Goal: Obtain resource: Download file/media

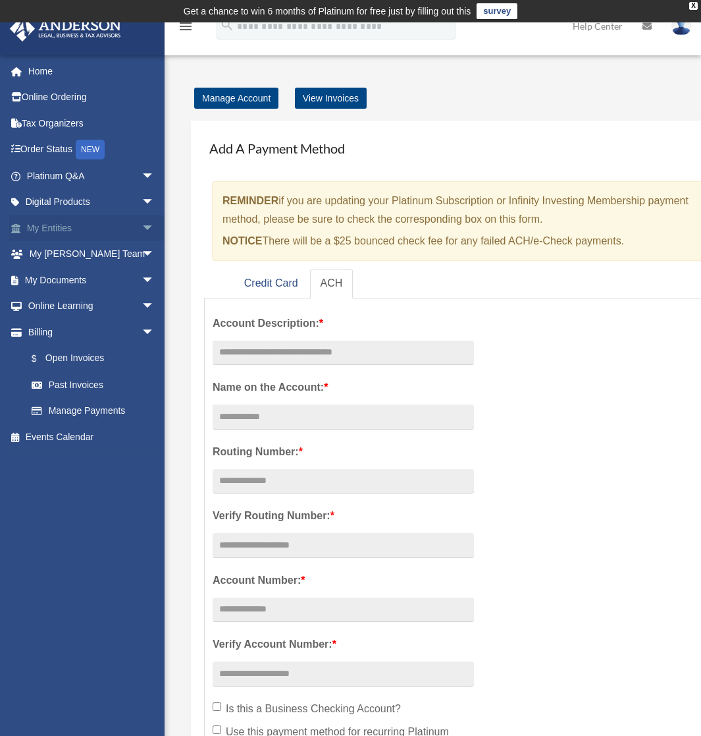
click at [142, 233] on span "arrow_drop_down" at bounding box center [155, 228] width 26 height 27
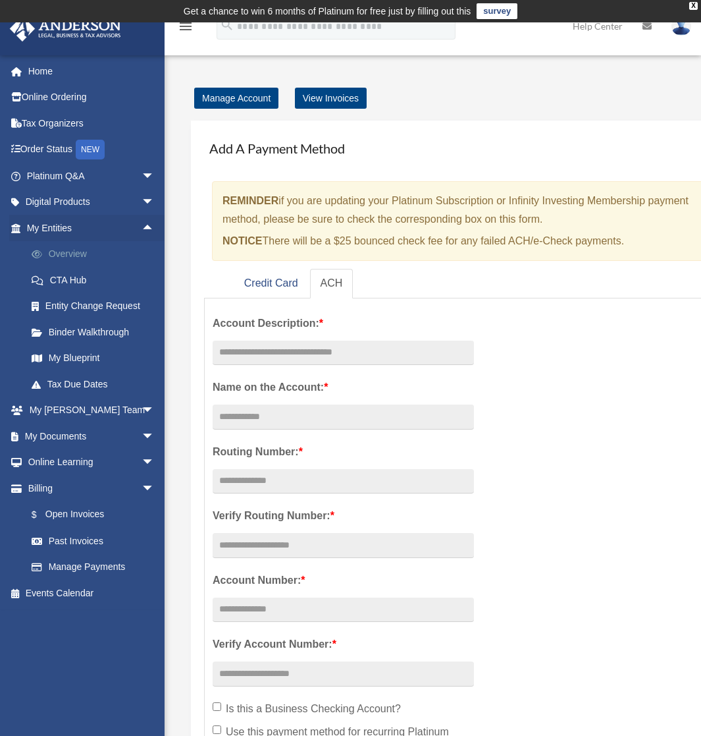
click at [86, 249] on link "Overview" at bounding box center [96, 254] width 156 height 26
click at [43, 225] on link "My Entities arrow_drop_up" at bounding box center [91, 228] width 165 height 26
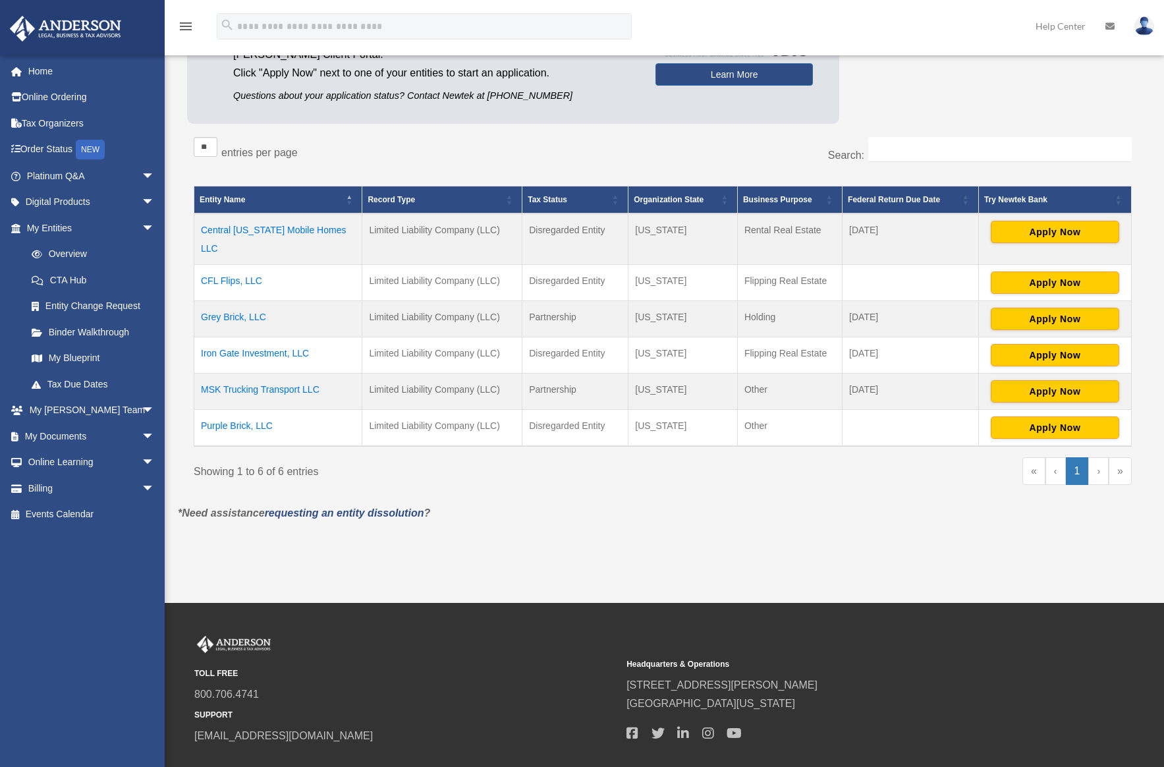
scroll to position [242, 0]
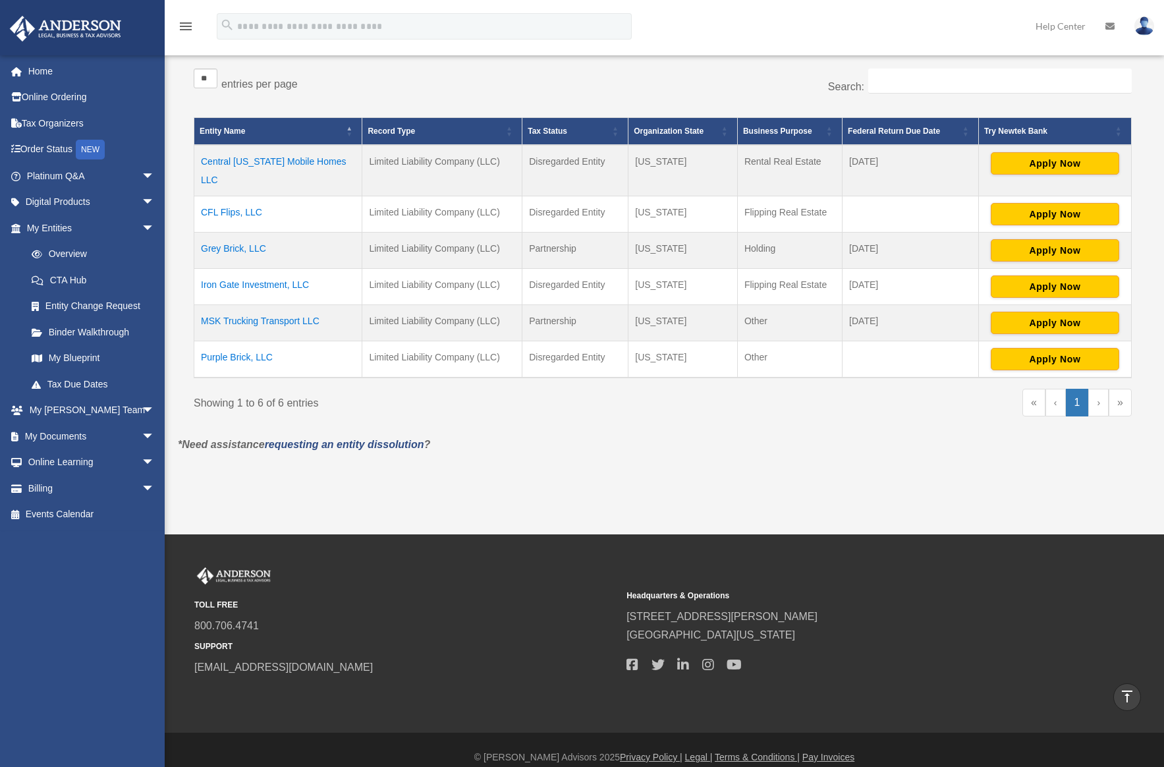
drag, startPoint x: 530, startPoint y: 267, endPoint x: 786, endPoint y: 269, distance: 256.2
click at [701, 269] on tr "Iron Gate Investment, LLC Limited Liability Company (LLC) Disregarded Entity Fl…" at bounding box center [662, 286] width 937 height 36
click at [574, 279] on td "Disregarded Entity" at bounding box center [575, 286] width 106 height 36
click at [570, 268] on td "Disregarded Entity" at bounding box center [575, 286] width 106 height 36
click at [258, 269] on td "Iron Gate Investment, LLC" at bounding box center [278, 286] width 168 height 36
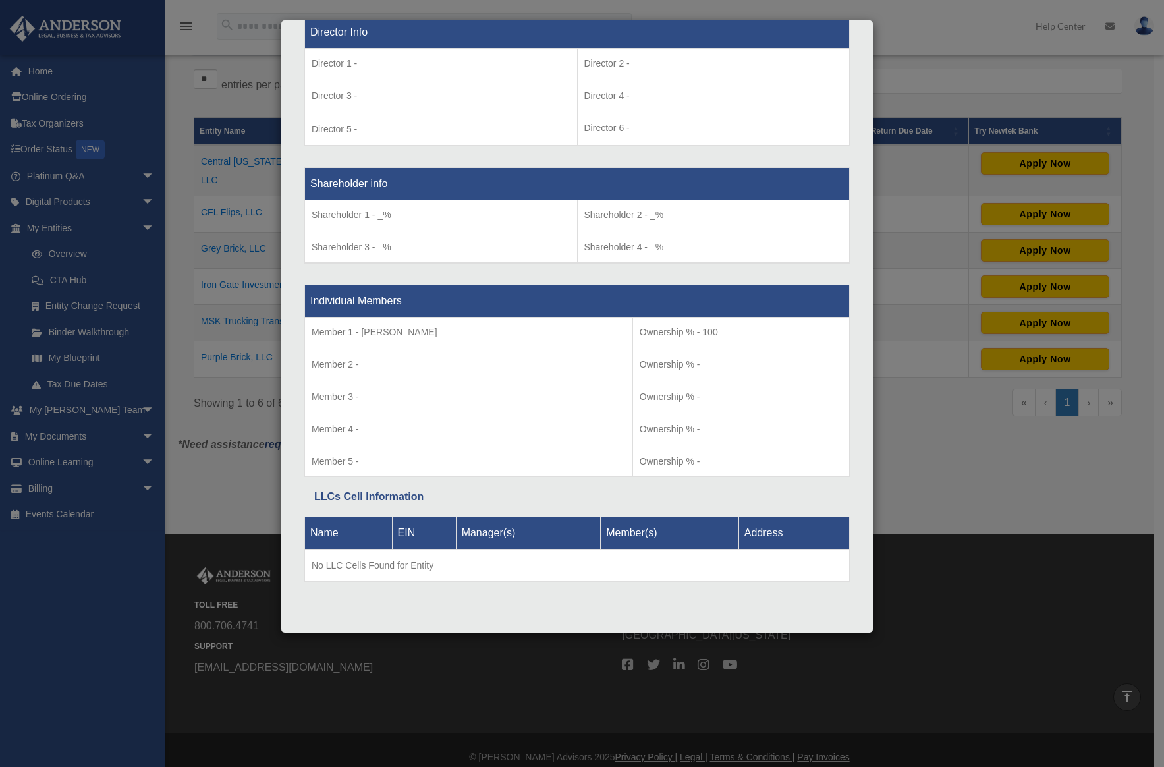
scroll to position [967, 0]
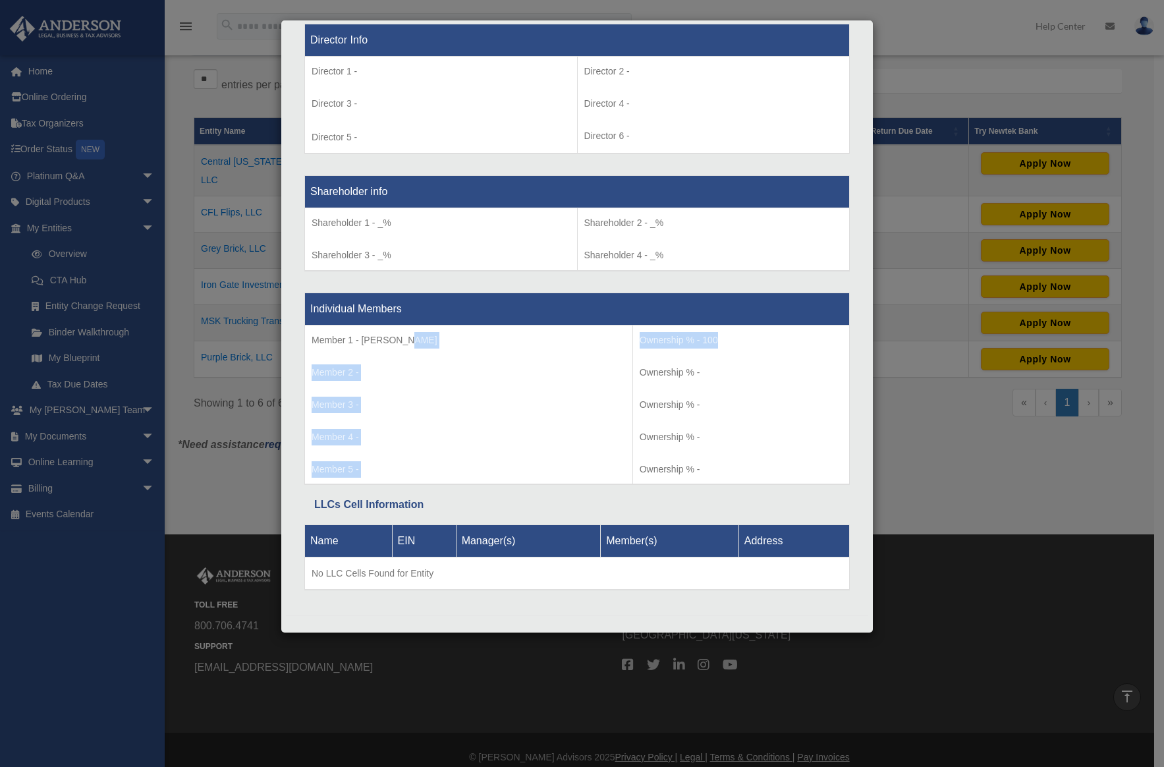
drag, startPoint x: 408, startPoint y: 337, endPoint x: 721, endPoint y: 337, distance: 312.8
click at [701, 337] on tr "Member 1 - Mohamed Khan Member 2 - Member 3 - Member 4 - Member 5 - Ownership %…" at bounding box center [577, 404] width 545 height 159
click at [547, 351] on td "Member 1 - Mohamed Khan Member 2 - Member 3 - Member 4 - Member 5 -" at bounding box center [469, 404] width 328 height 159
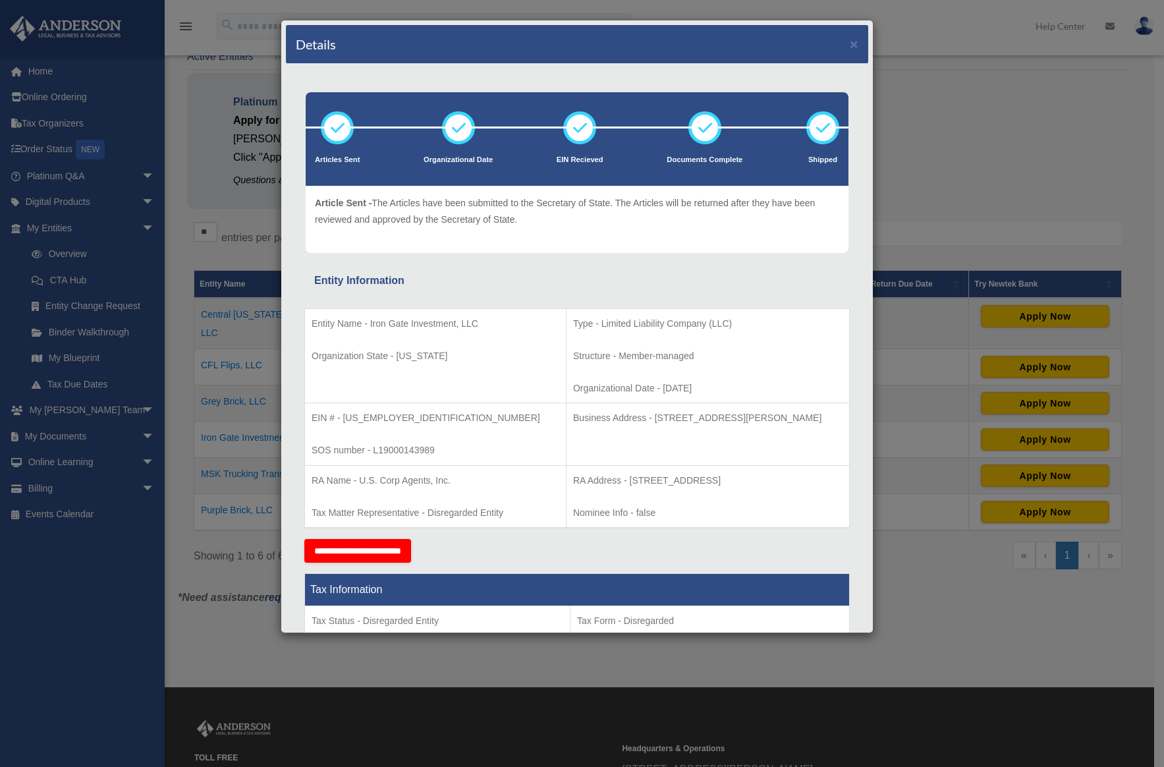
scroll to position [0, 0]
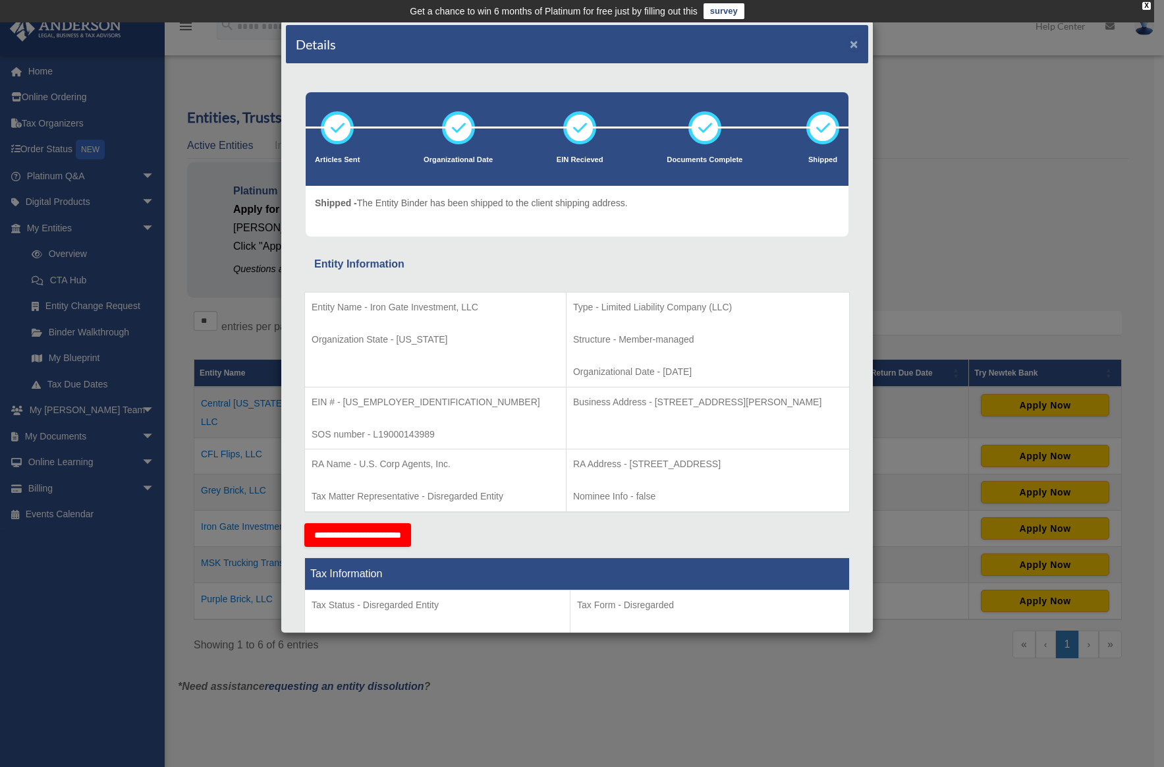
click at [701, 47] on button "×" at bounding box center [854, 44] width 9 height 14
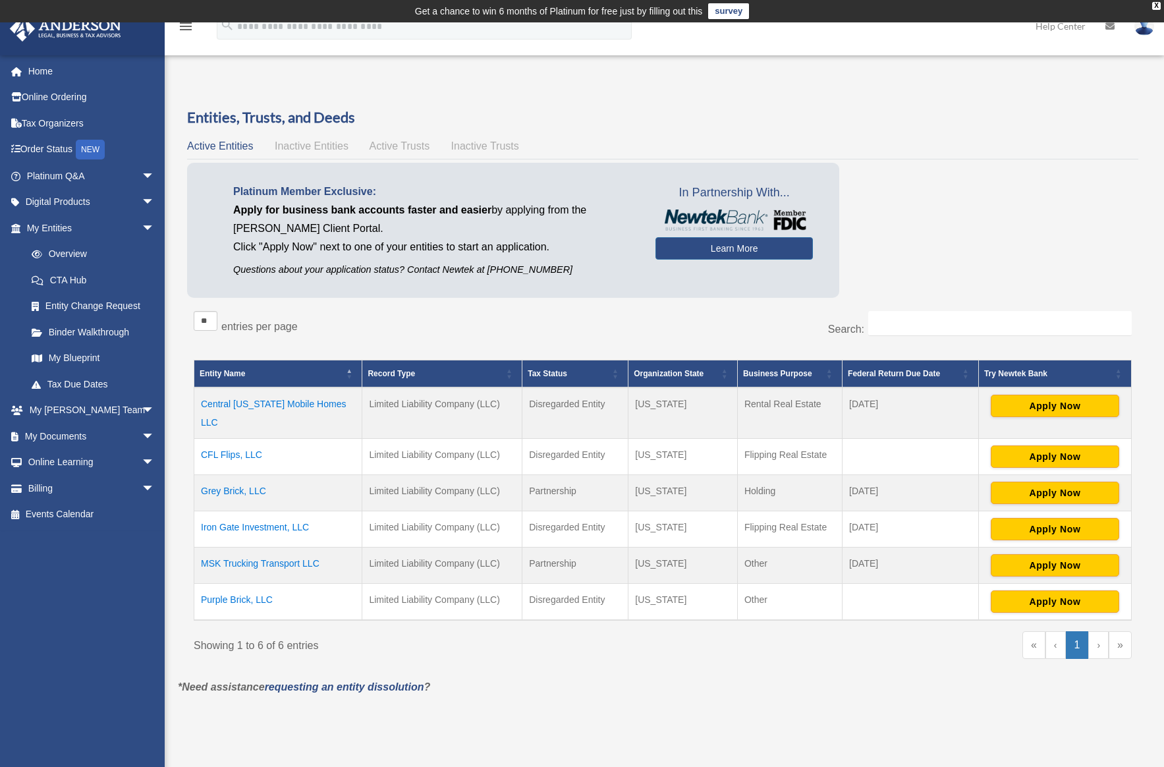
click at [288, 405] on td "Central [US_STATE] Mobile Homes LLC" at bounding box center [278, 412] width 168 height 51
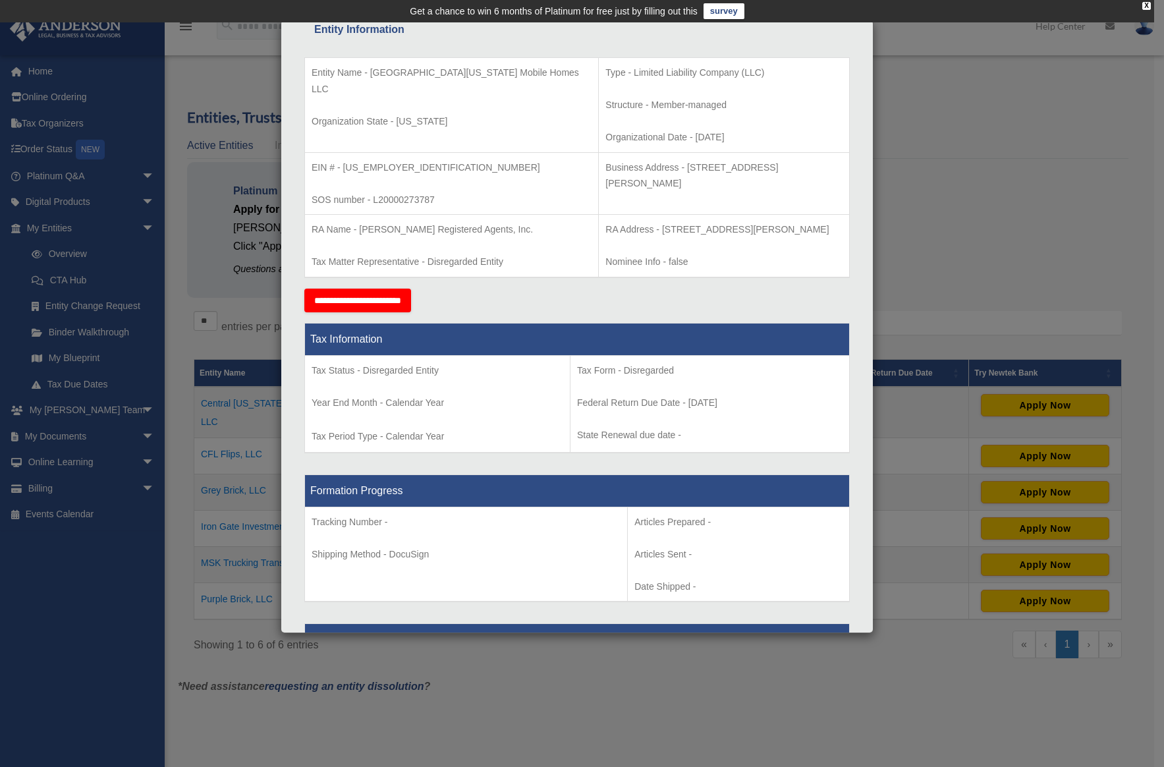
scroll to position [119, 0]
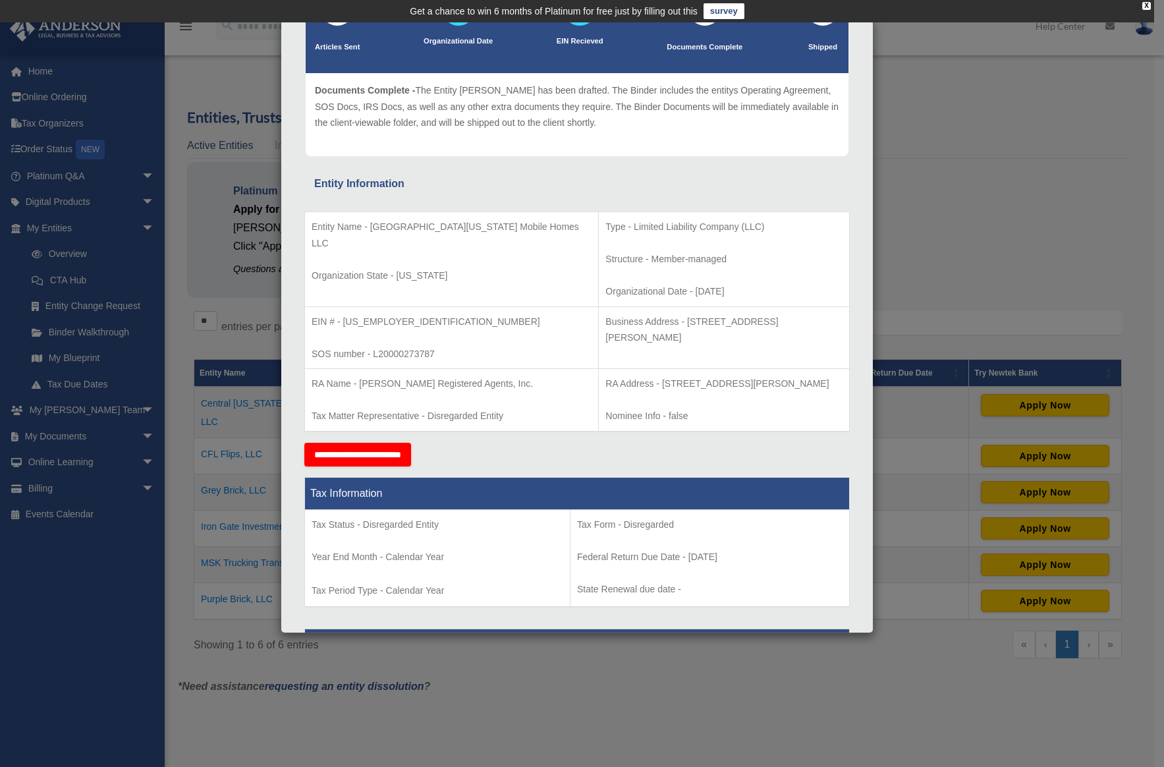
drag, startPoint x: 362, startPoint y: 379, endPoint x: 481, endPoint y: 375, distance: 119.3
click at [481, 375] on p "RA Name - Anderson Registered Agents, Inc." at bounding box center [452, 383] width 280 height 16
click at [479, 380] on p "RA Name - Anderson Registered Agents, Inc." at bounding box center [452, 383] width 280 height 16
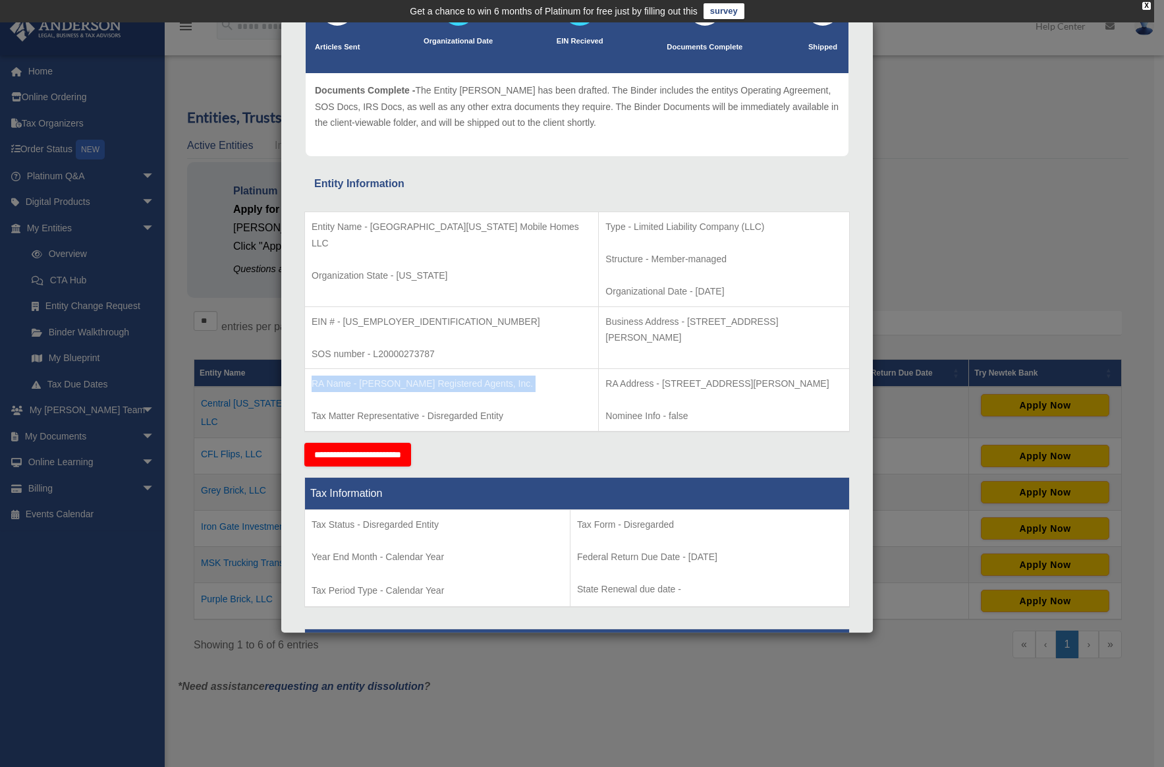
click at [479, 380] on p "RA Name - Anderson Registered Agents, Inc." at bounding box center [452, 383] width 280 height 16
click at [452, 359] on p "SOS number - L20000273787" at bounding box center [452, 354] width 280 height 16
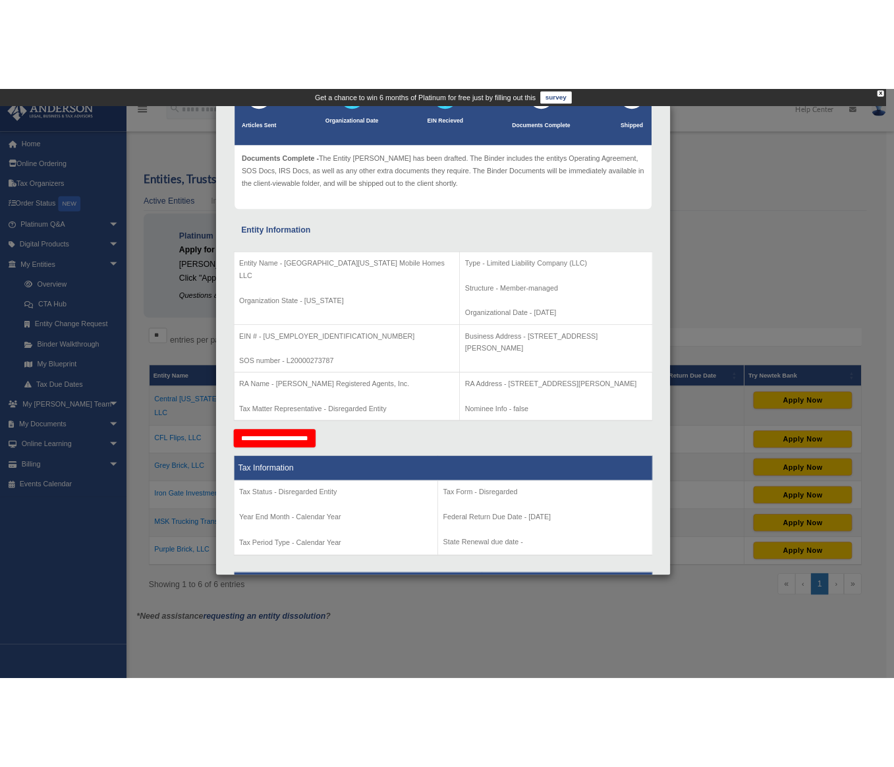
scroll to position [0, 0]
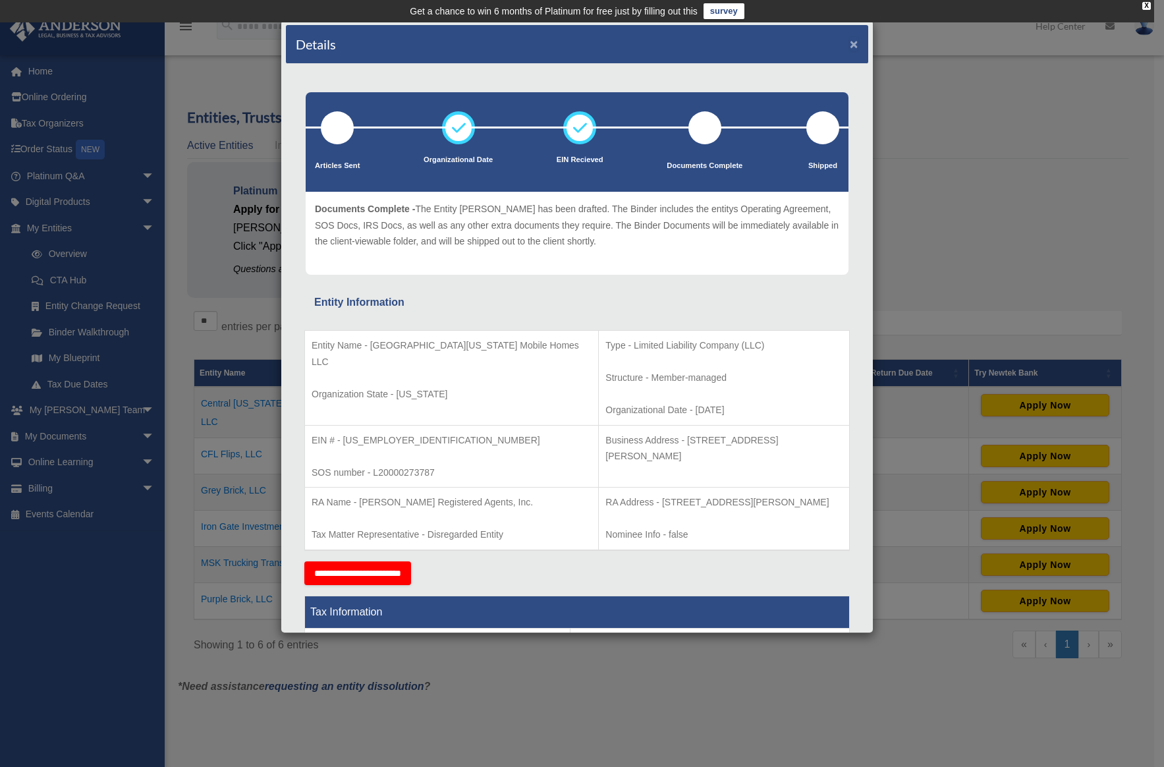
click at [701, 41] on button "×" at bounding box center [854, 44] width 9 height 14
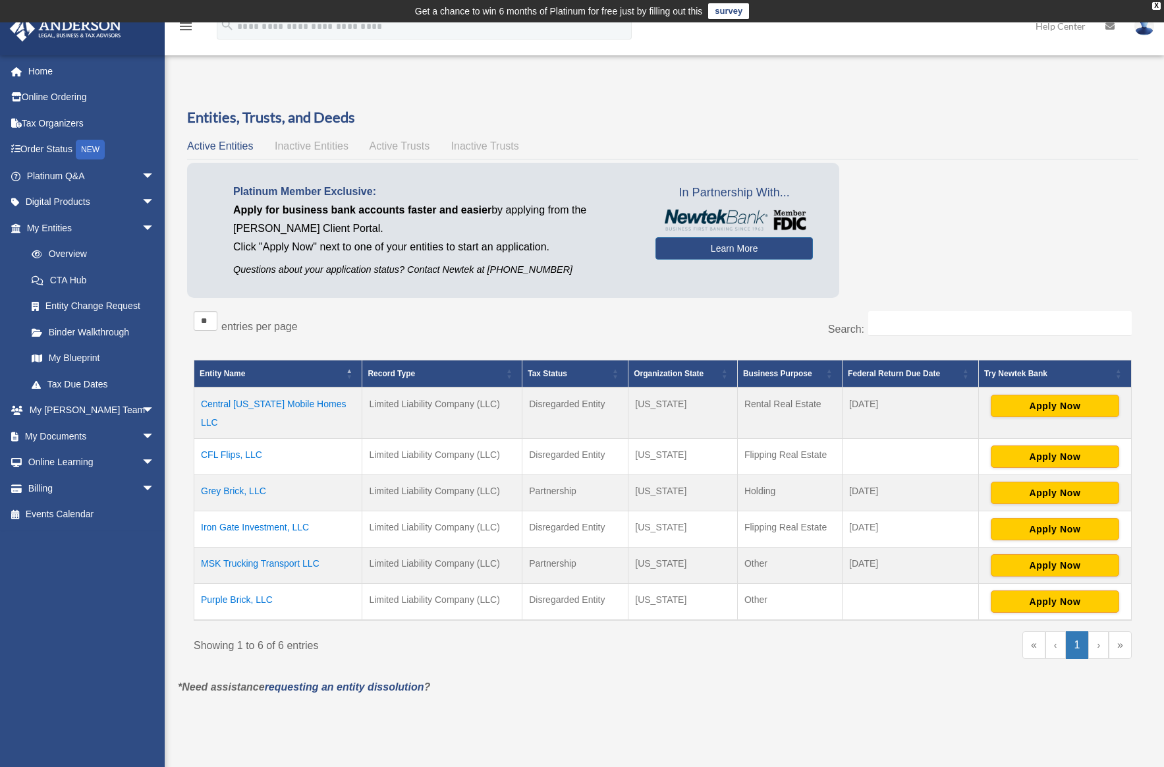
click at [253, 583] on td "Purple Brick, LLC" at bounding box center [278, 601] width 168 height 37
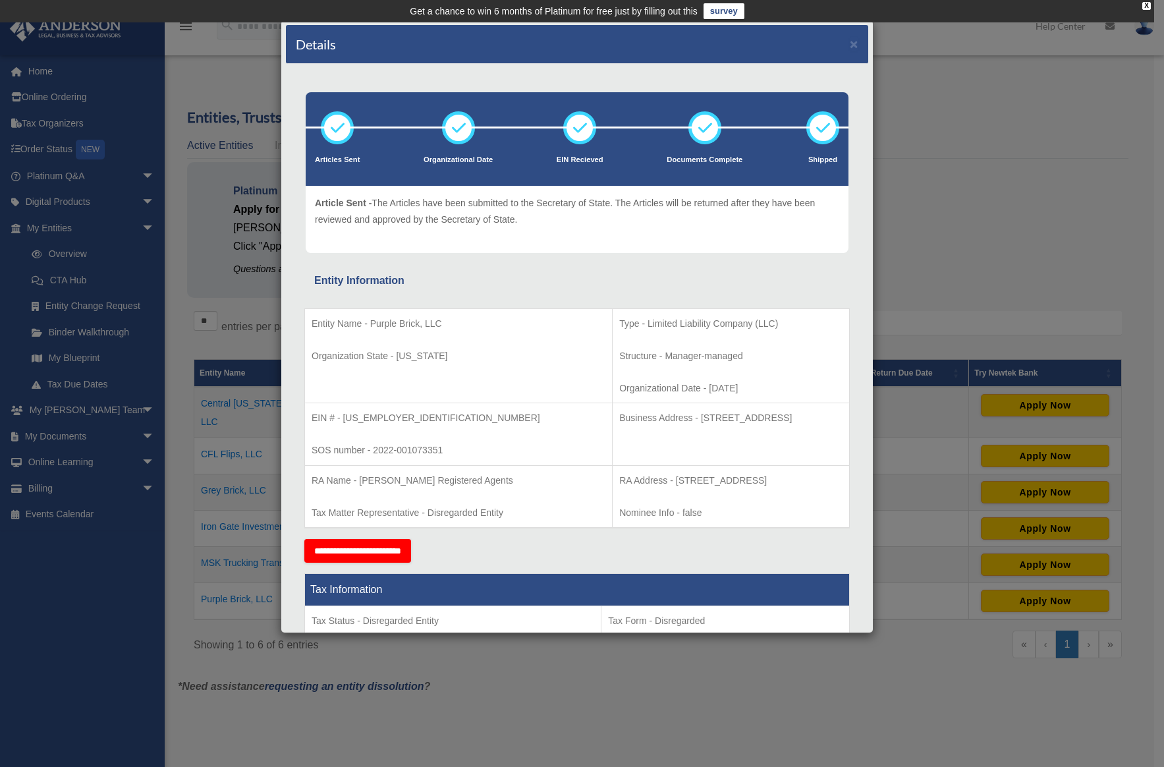
click at [399, 553] on input "**********" at bounding box center [357, 551] width 107 height 24
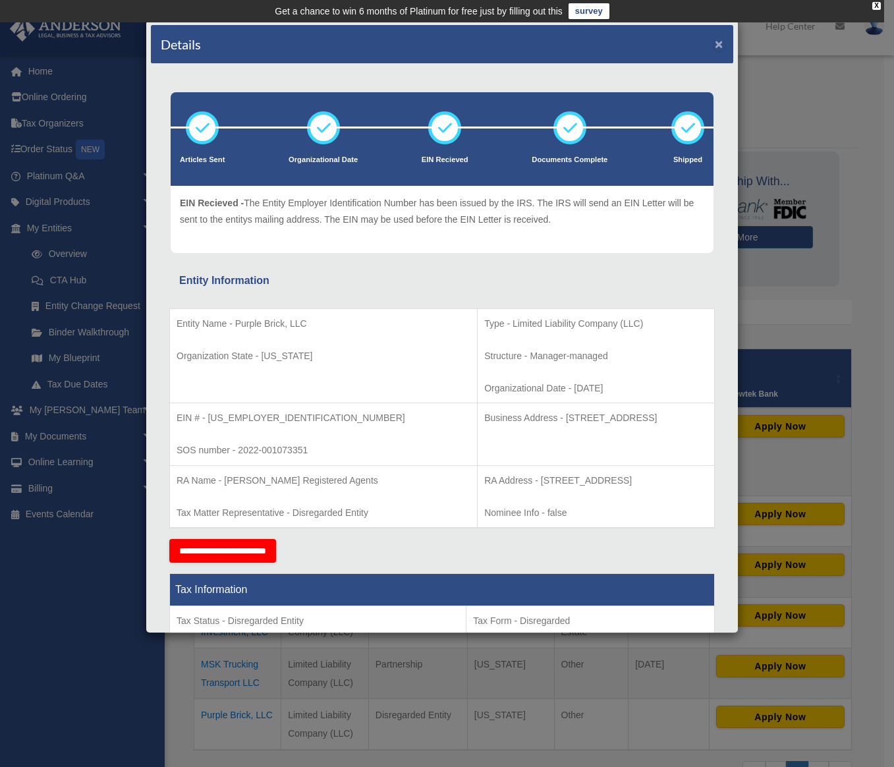
click at [701, 45] on button "×" at bounding box center [719, 44] width 9 height 14
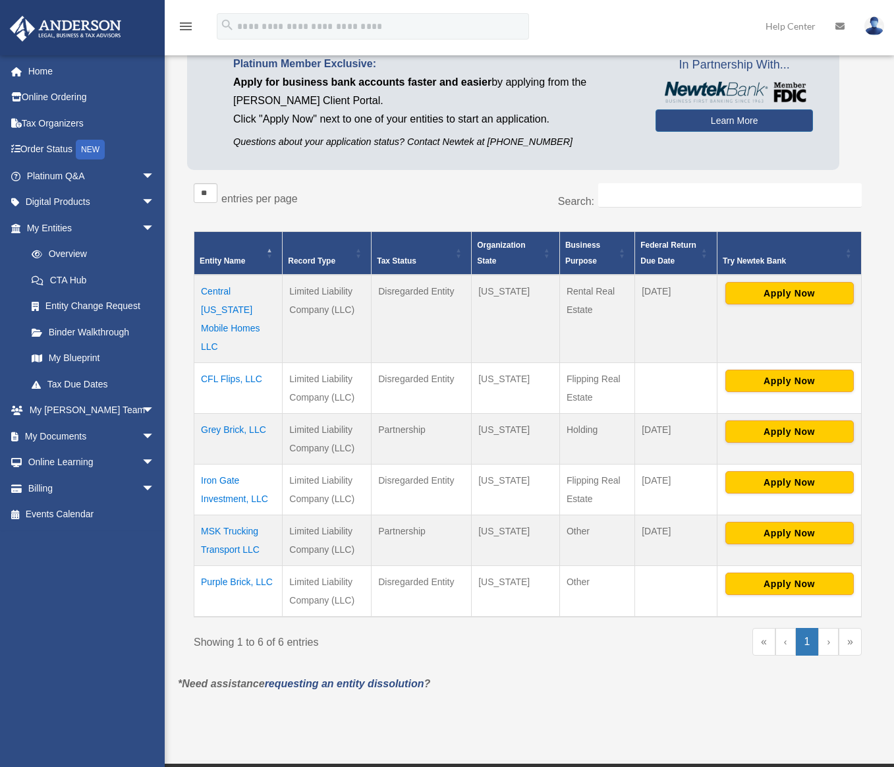
scroll to position [134, 0]
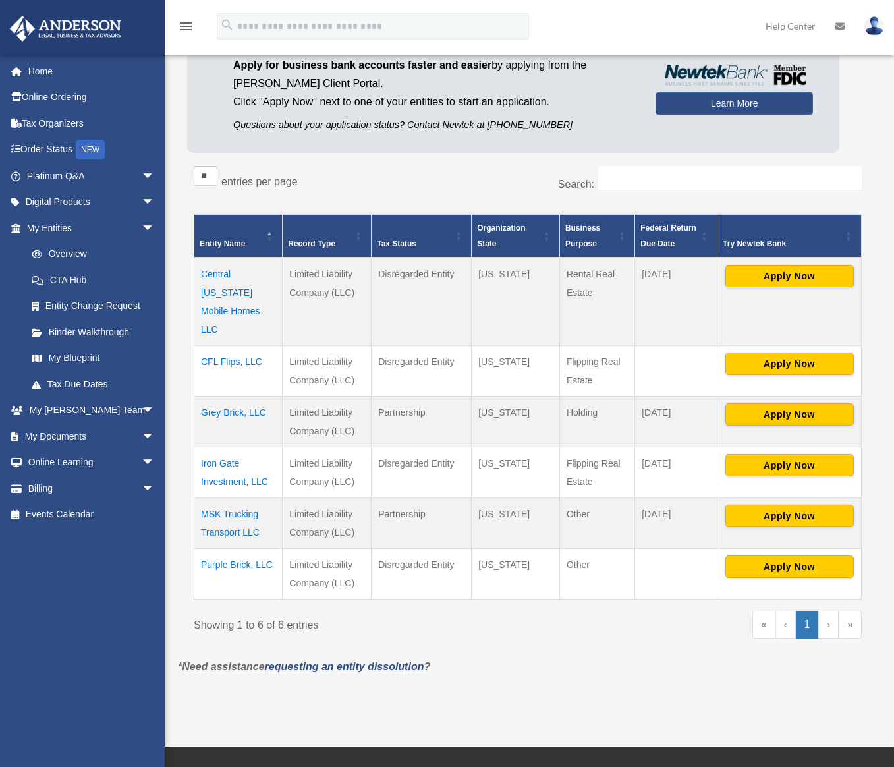
click at [510, 522] on td "[US_STATE]" at bounding box center [516, 523] width 88 height 51
click at [491, 369] on td "[US_STATE]" at bounding box center [516, 371] width 88 height 51
click at [495, 287] on td "[US_STATE]" at bounding box center [516, 302] width 88 height 88
click at [506, 421] on td "[US_STATE]" at bounding box center [516, 421] width 88 height 51
drag, startPoint x: 464, startPoint y: 408, endPoint x: 527, endPoint y: 408, distance: 63.2
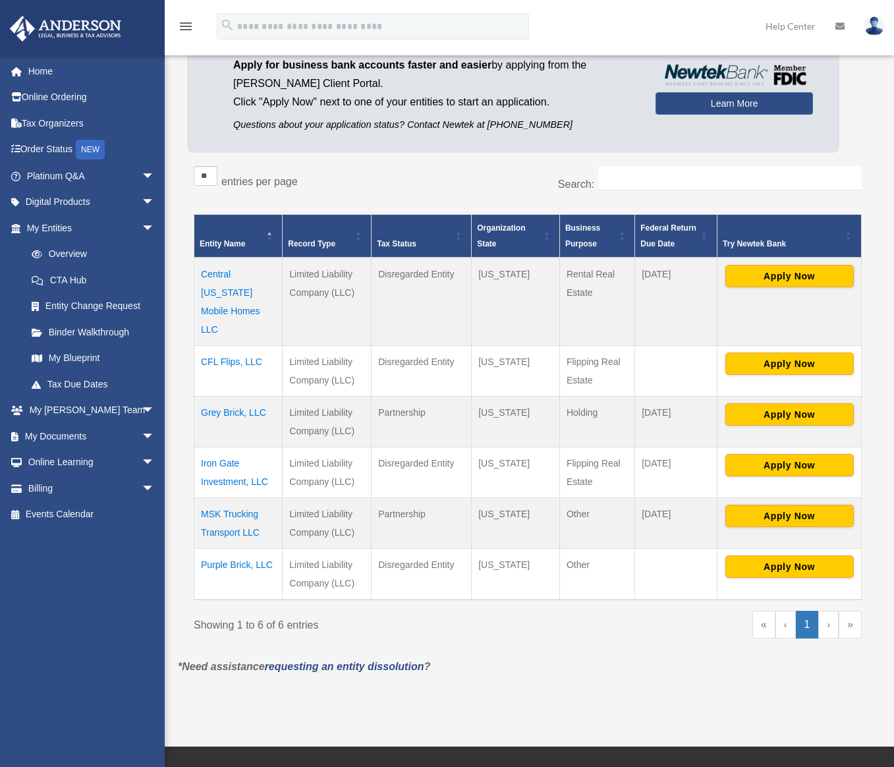
click at [527, 408] on tr "Grey Brick, LLC Limited Liability Company (LLC) Partnership Wyoming Holding Mar…" at bounding box center [527, 421] width 667 height 51
drag, startPoint x: 478, startPoint y: 564, endPoint x: 521, endPoint y: 560, distance: 43.6
click at [521, 560] on td "[US_STATE]" at bounding box center [516, 574] width 88 height 51
click at [514, 580] on td "[US_STATE]" at bounding box center [516, 574] width 88 height 51
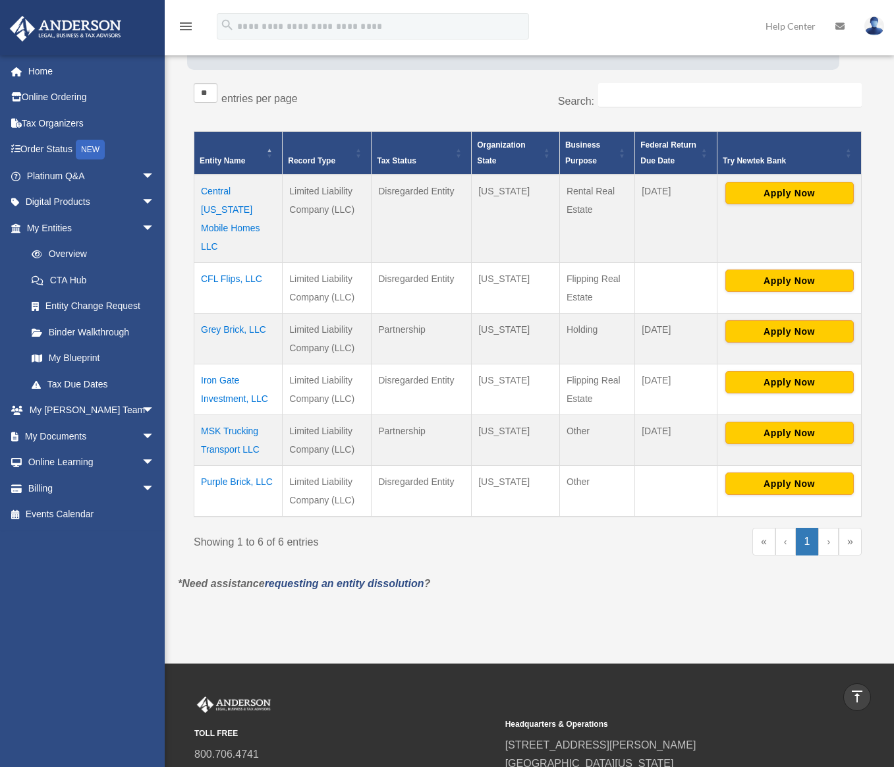
scroll to position [0, 0]
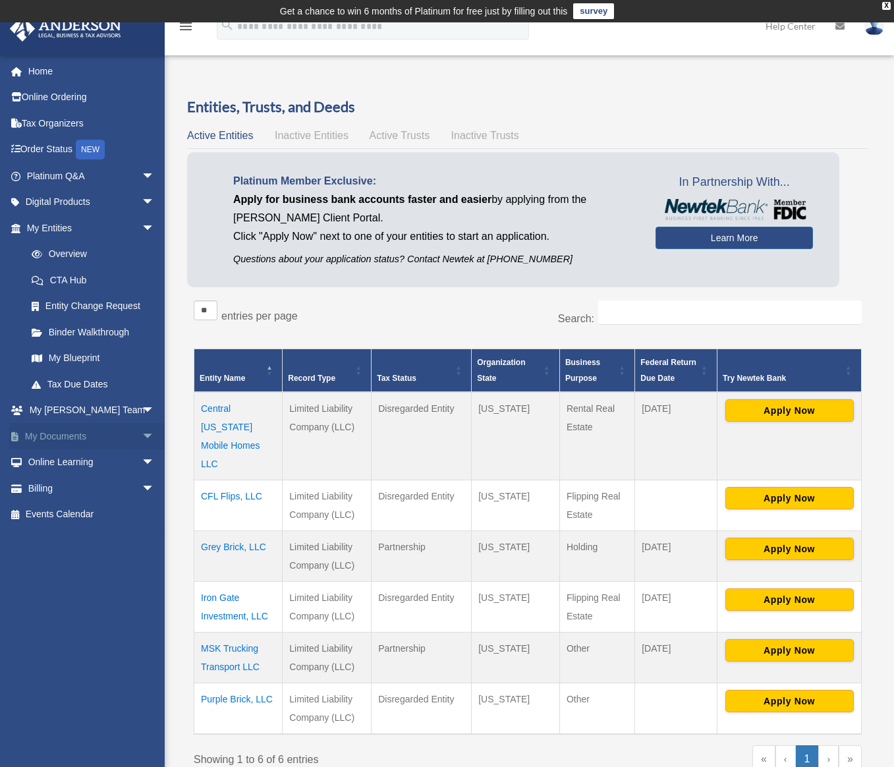
click at [95, 431] on link "My Documents arrow_drop_down" at bounding box center [91, 436] width 165 height 26
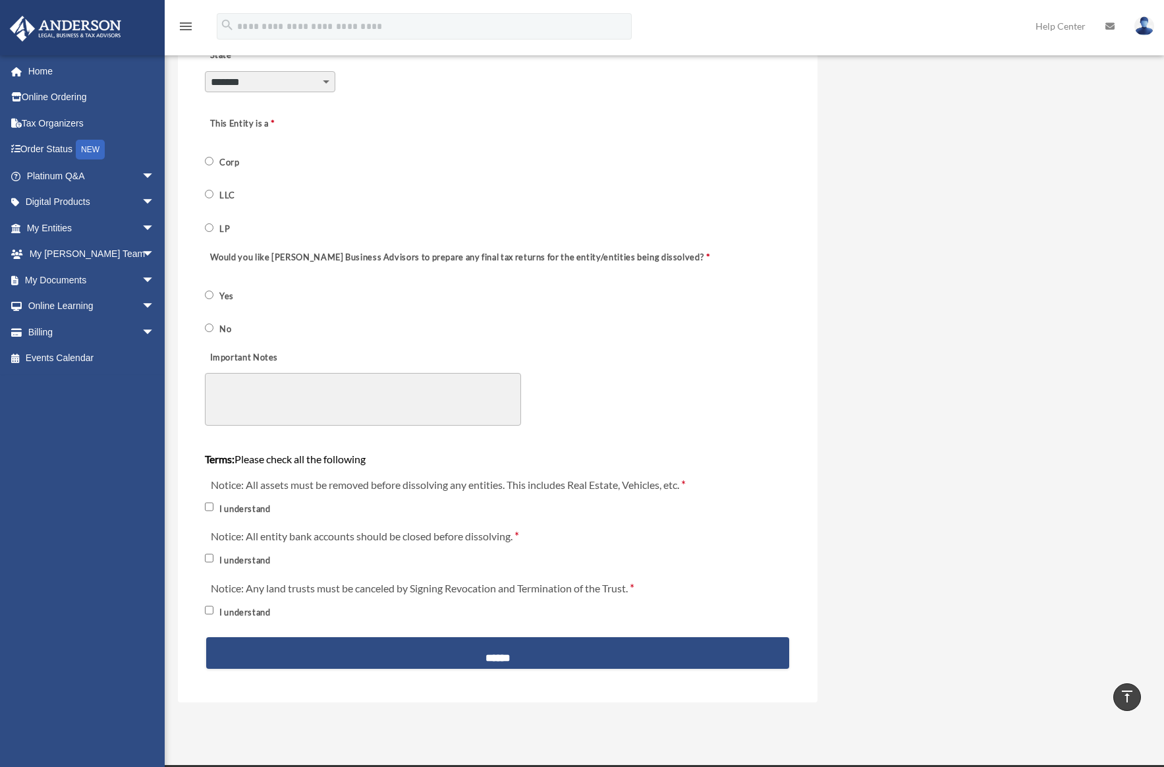
scroll to position [502, 0]
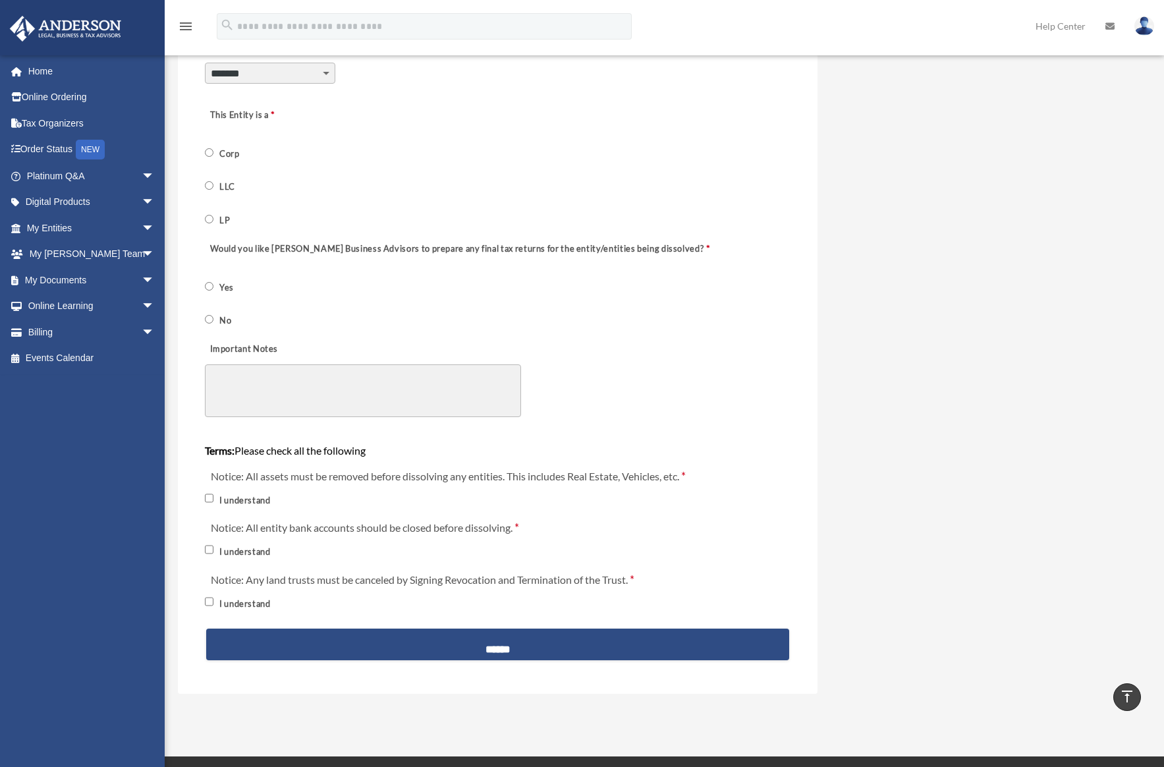
drag, startPoint x: 402, startPoint y: 468, endPoint x: 618, endPoint y: 468, distance: 216.0
click at [618, 468] on label "Notice: All assets must be removed before dissolving any entities. This include…" at bounding box center [447, 475] width 485 height 18
click at [640, 414] on div "Important Notes" at bounding box center [498, 378] width 589 height 92
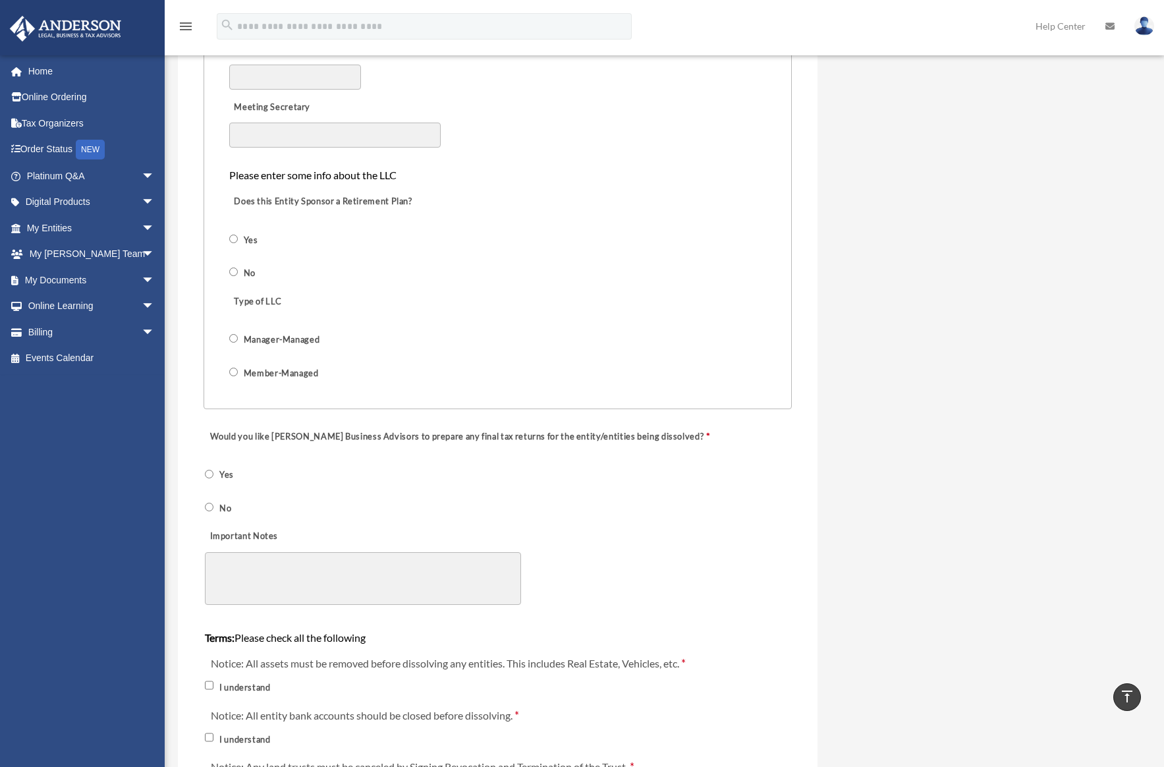
scroll to position [1003, 0]
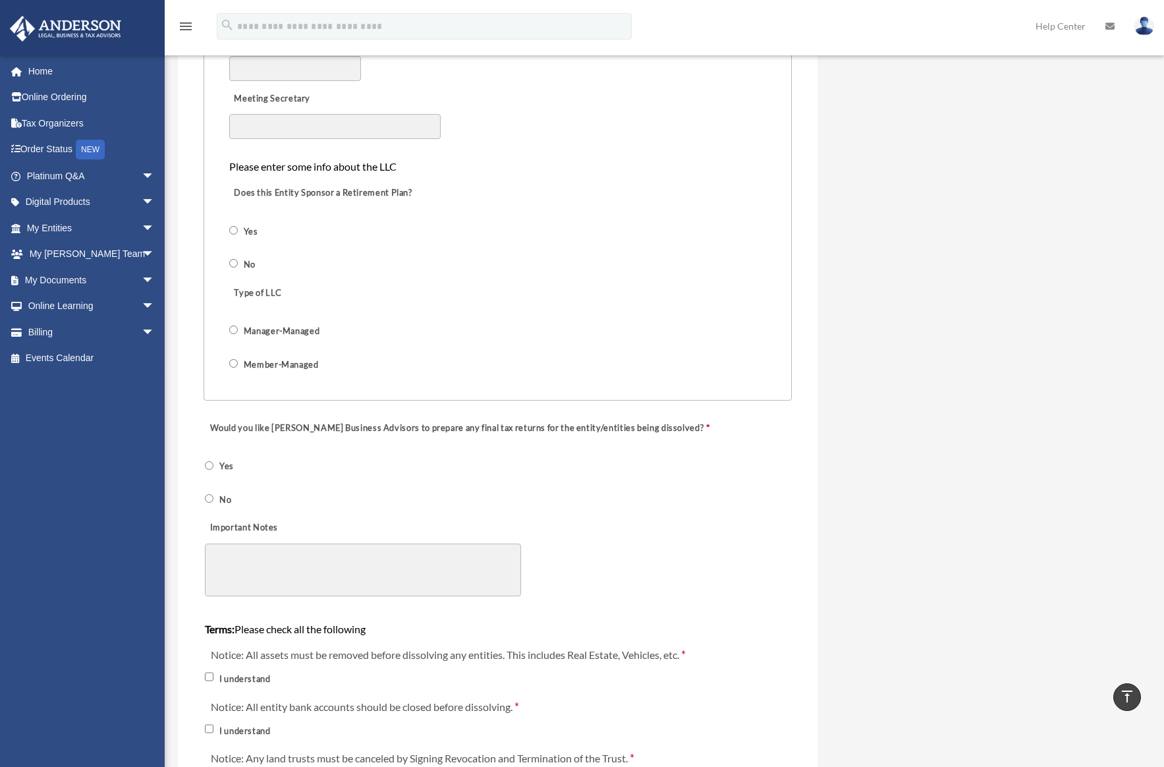
click at [337, 427] on label "Would you like Anderson Business Advisors to prepare any final tax returns for …" at bounding box center [459, 427] width 509 height 19
click at [329, 446] on div "Would you like Anderson Business Advisors to prepare any final tax returns for …" at bounding box center [498, 461] width 589 height 100
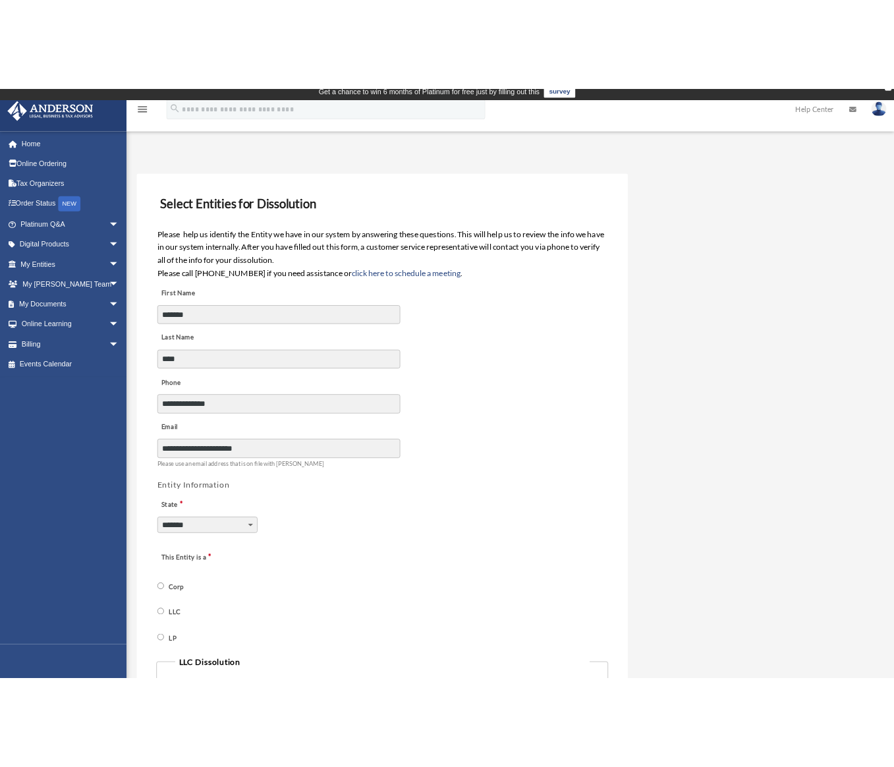
scroll to position [16, 0]
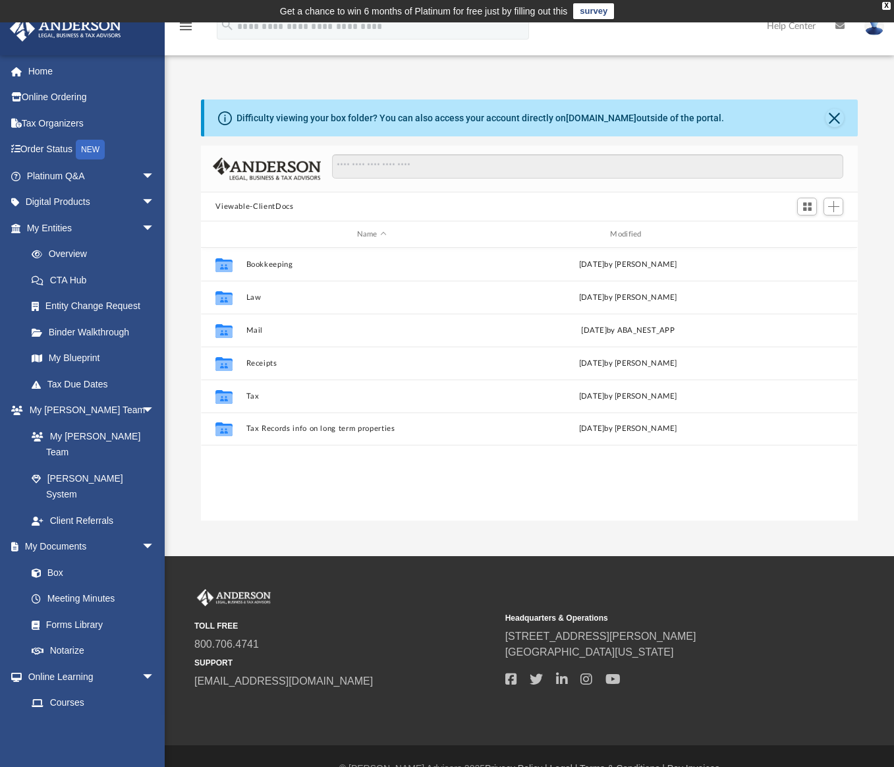
scroll to position [290, 647]
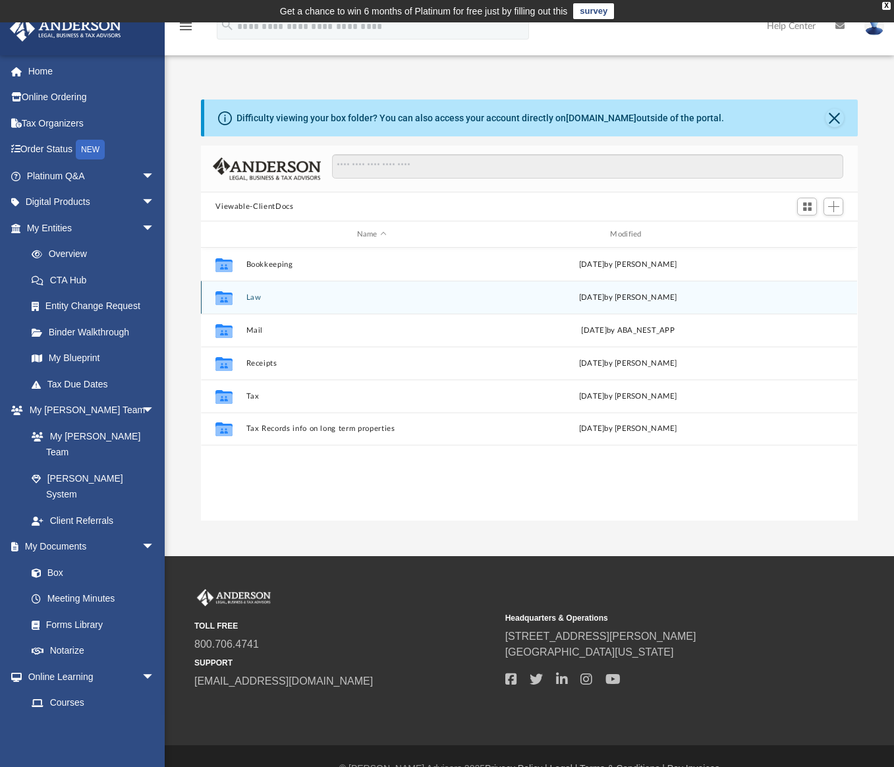
click at [371, 296] on button "Law" at bounding box center [371, 297] width 251 height 9
click at [371, 296] on button "CFL Flips, LLC" at bounding box center [371, 297] width 251 height 9
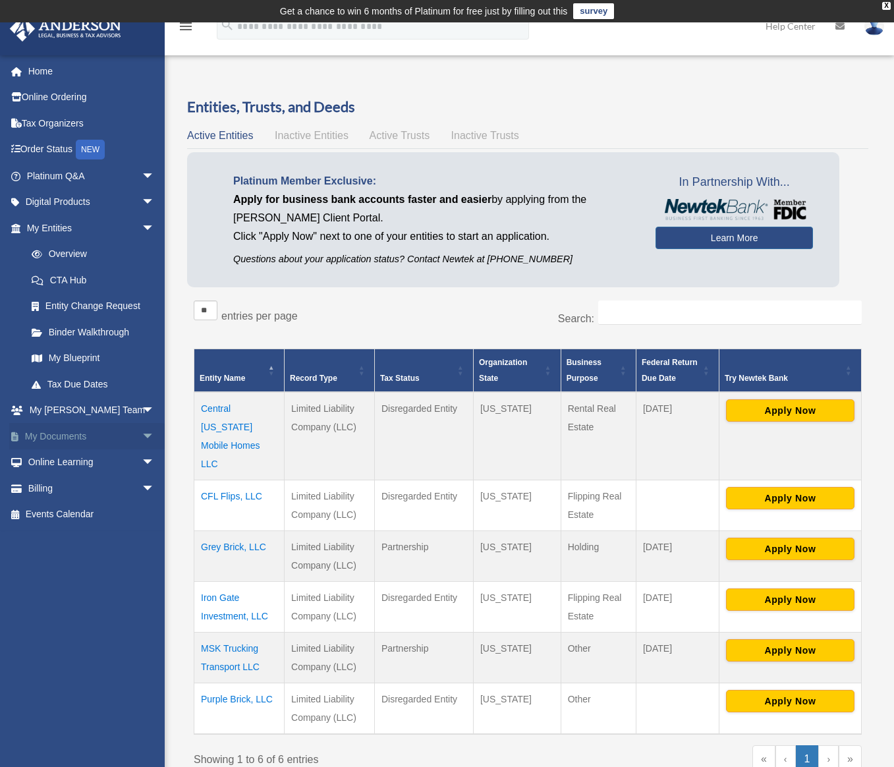
click at [111, 428] on link "My Documents arrow_drop_down" at bounding box center [91, 436] width 165 height 26
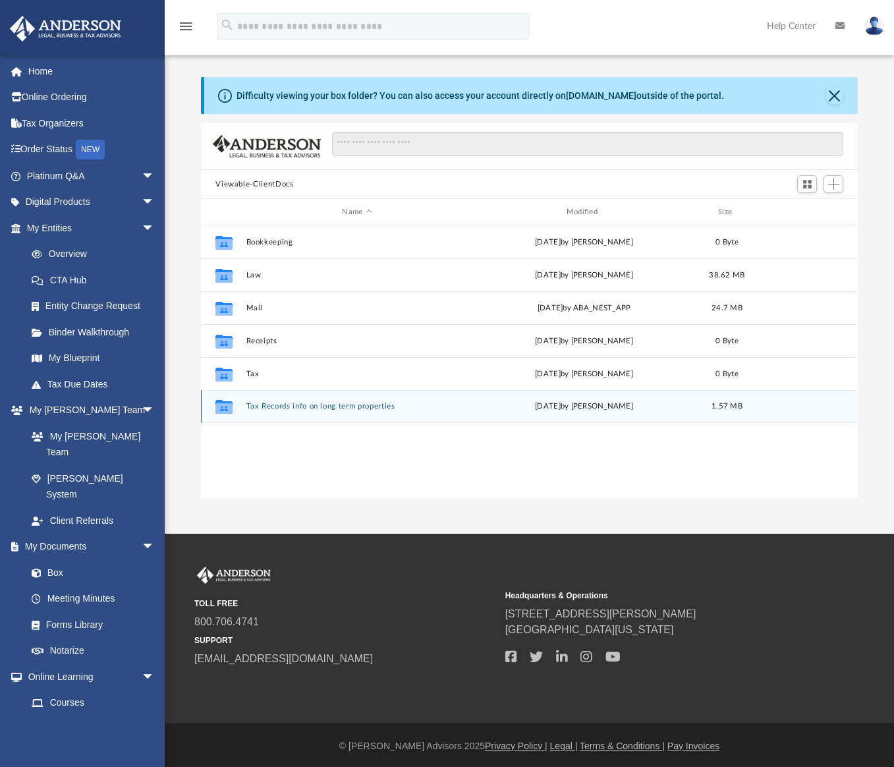
scroll to position [290, 647]
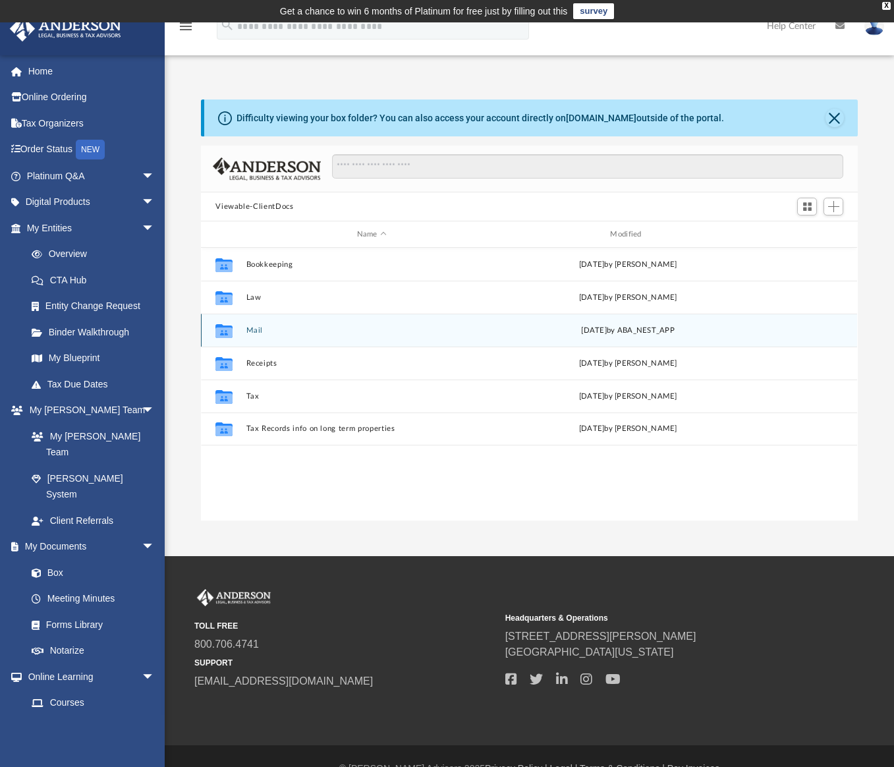
click at [337, 333] on button "Mail" at bounding box center [371, 330] width 251 height 9
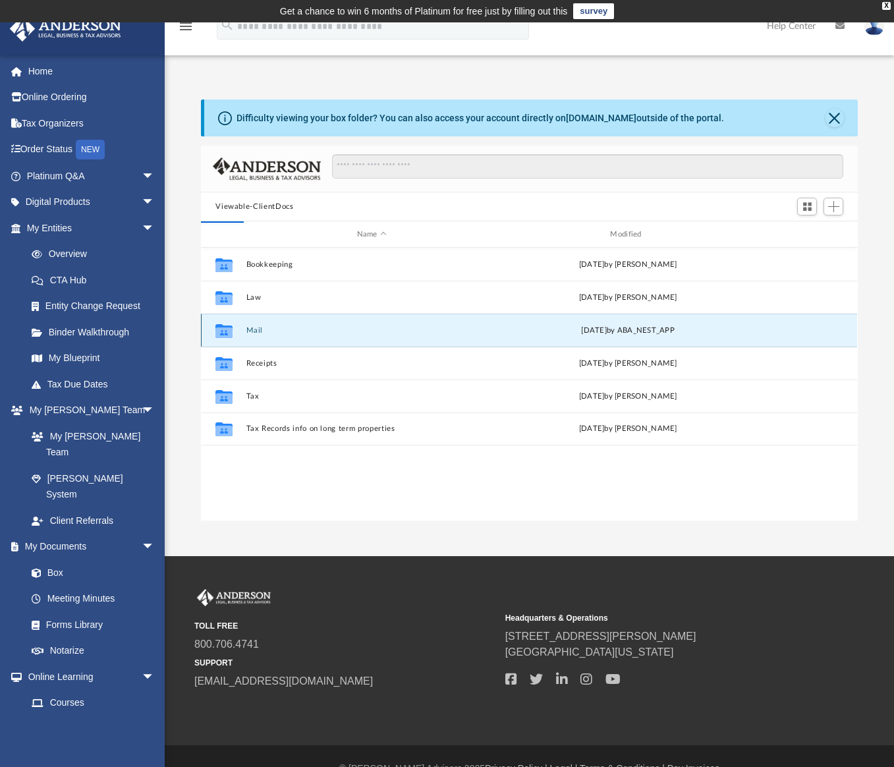
click at [337, 333] on button "Mail" at bounding box center [371, 330] width 251 height 9
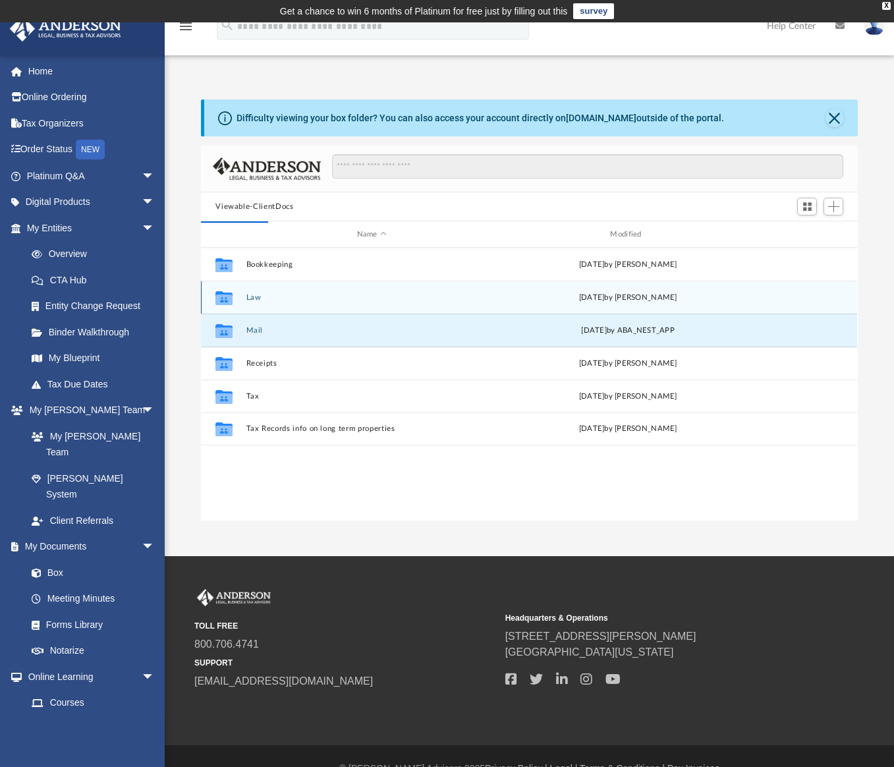
click at [329, 303] on div "Collaborated Folder Law Mon Apr 21 2025 by Emily Levy" at bounding box center [529, 297] width 656 height 33
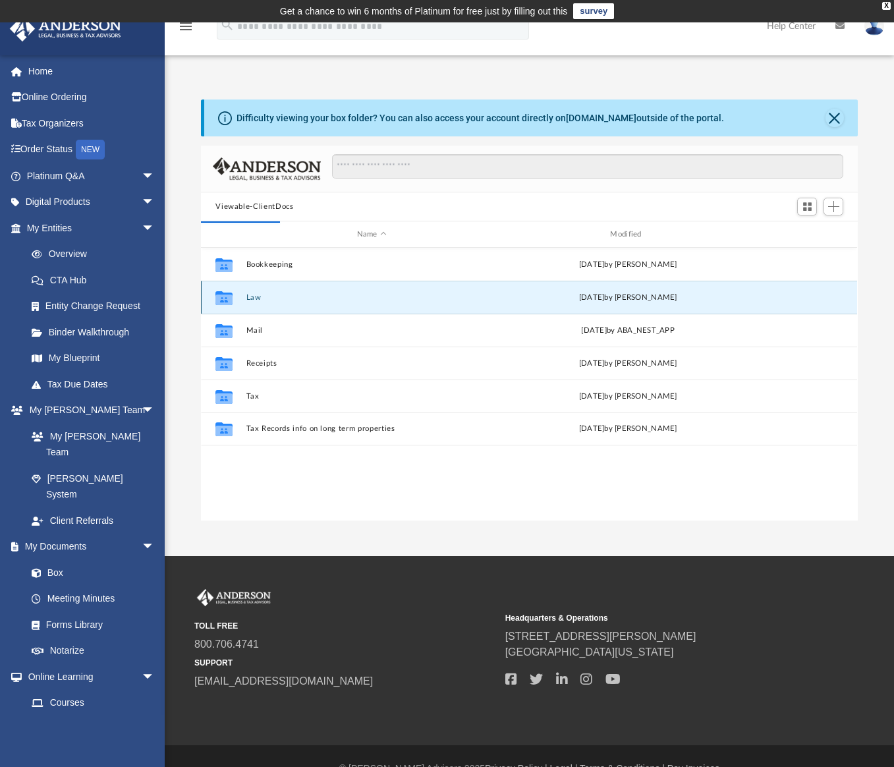
click at [329, 303] on div "Collaborated Folder Law Mon Apr 21 2025 by Emily Levy" at bounding box center [529, 297] width 656 height 33
click at [257, 300] on button "Law" at bounding box center [371, 297] width 251 height 9
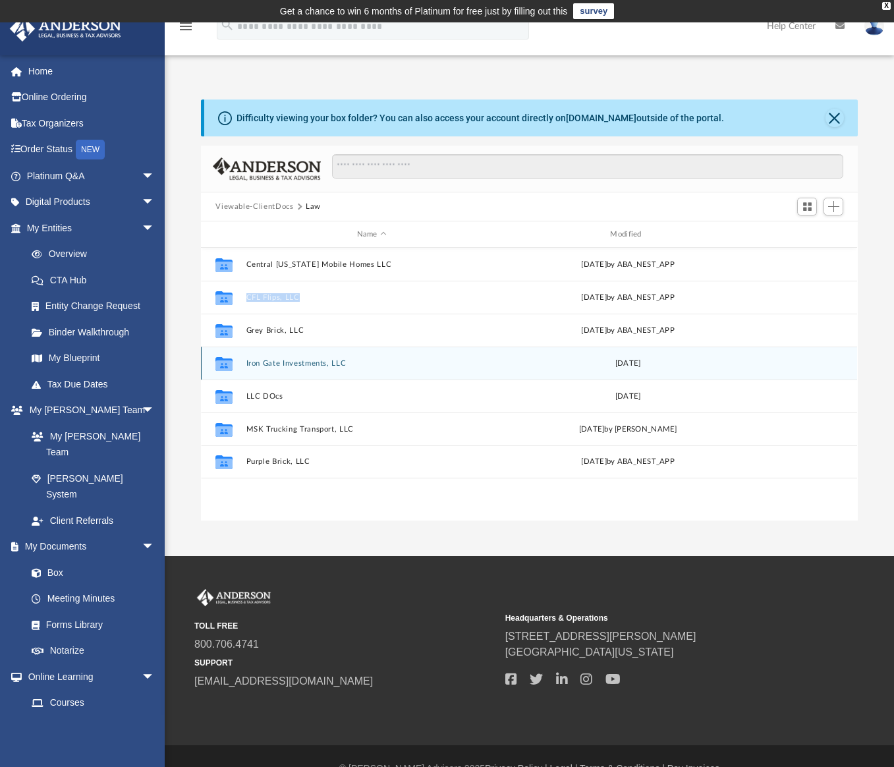
click at [294, 367] on button "Iron Gate Investments, LLC" at bounding box center [371, 363] width 251 height 9
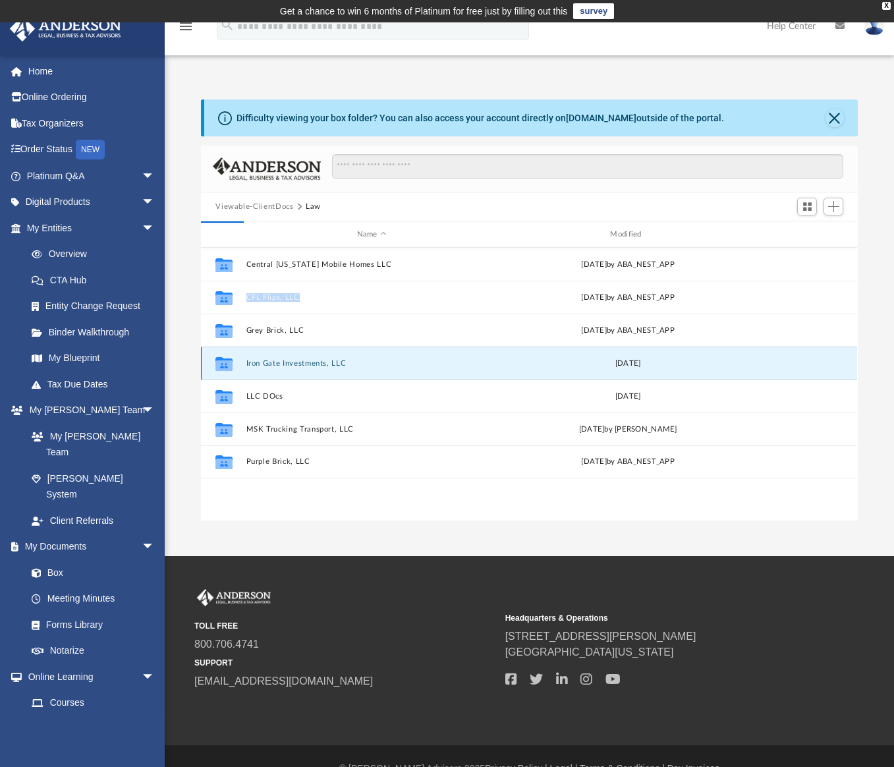
click at [294, 365] on button "Iron Gate Investments, LLC" at bounding box center [371, 363] width 251 height 9
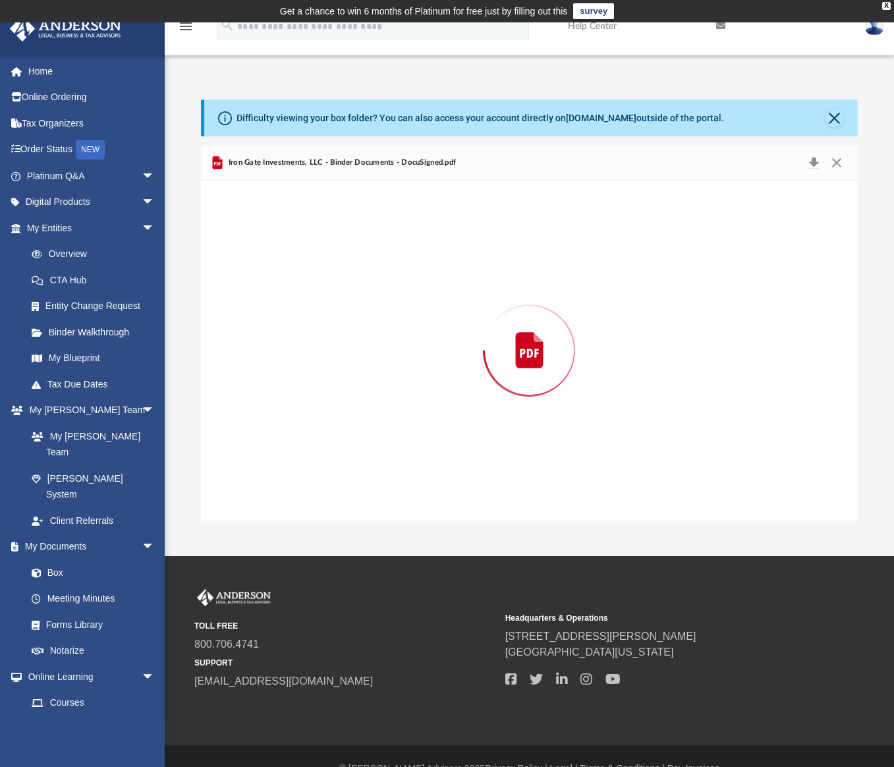
click at [294, 365] on div "Preview" at bounding box center [529, 350] width 656 height 340
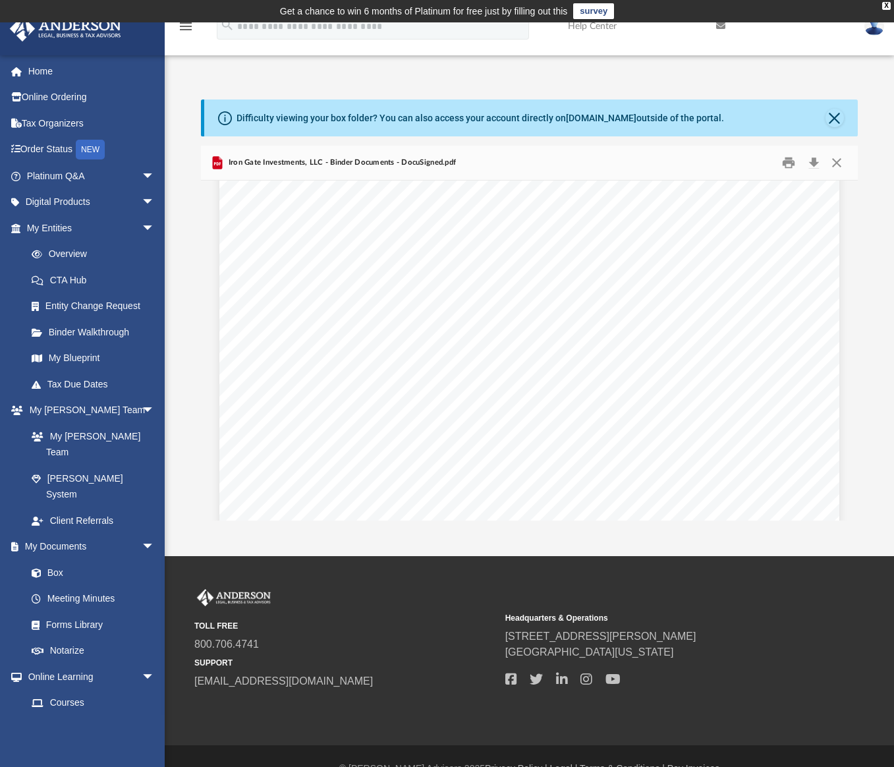
scroll to position [1006, 0]
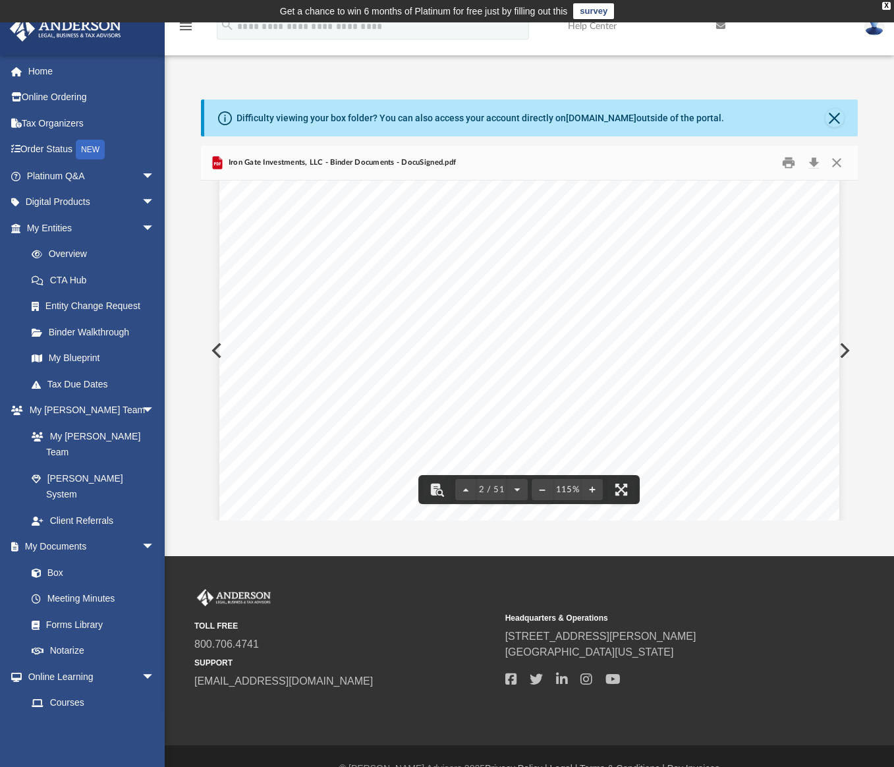
drag, startPoint x: 535, startPoint y: 368, endPoint x: 381, endPoint y: 365, distance: 154.1
click at [381, 365] on div "Iron Gate Investments, LLC Entity Formation Information State of Formation: Flo…" at bounding box center [529, 408] width 620 height 802
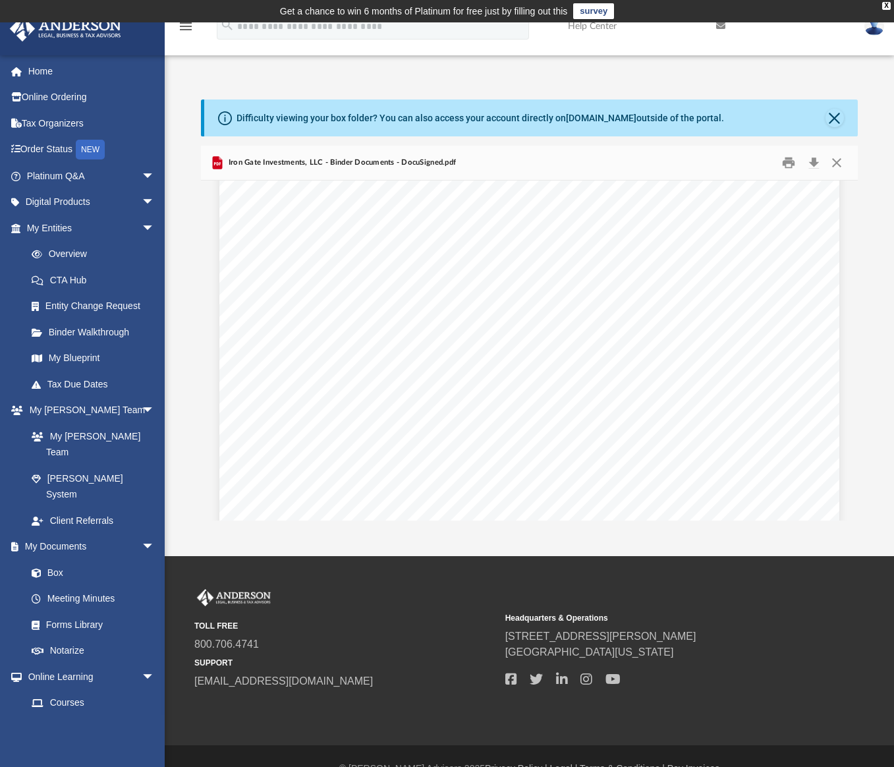
scroll to position [11215, 0]
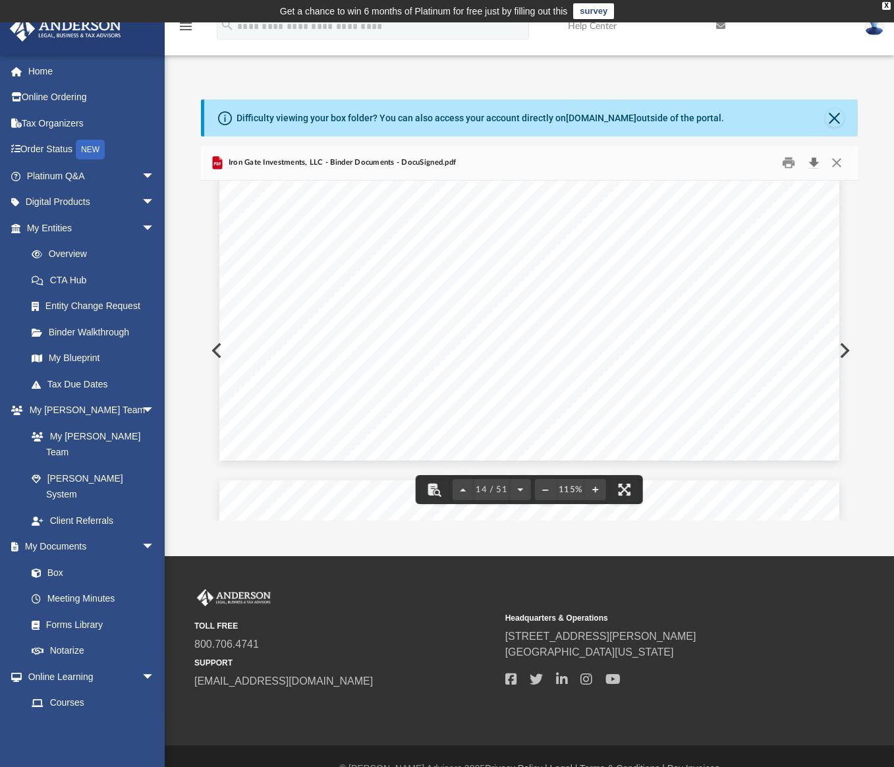
click at [815, 161] on button "Download" at bounding box center [814, 163] width 24 height 20
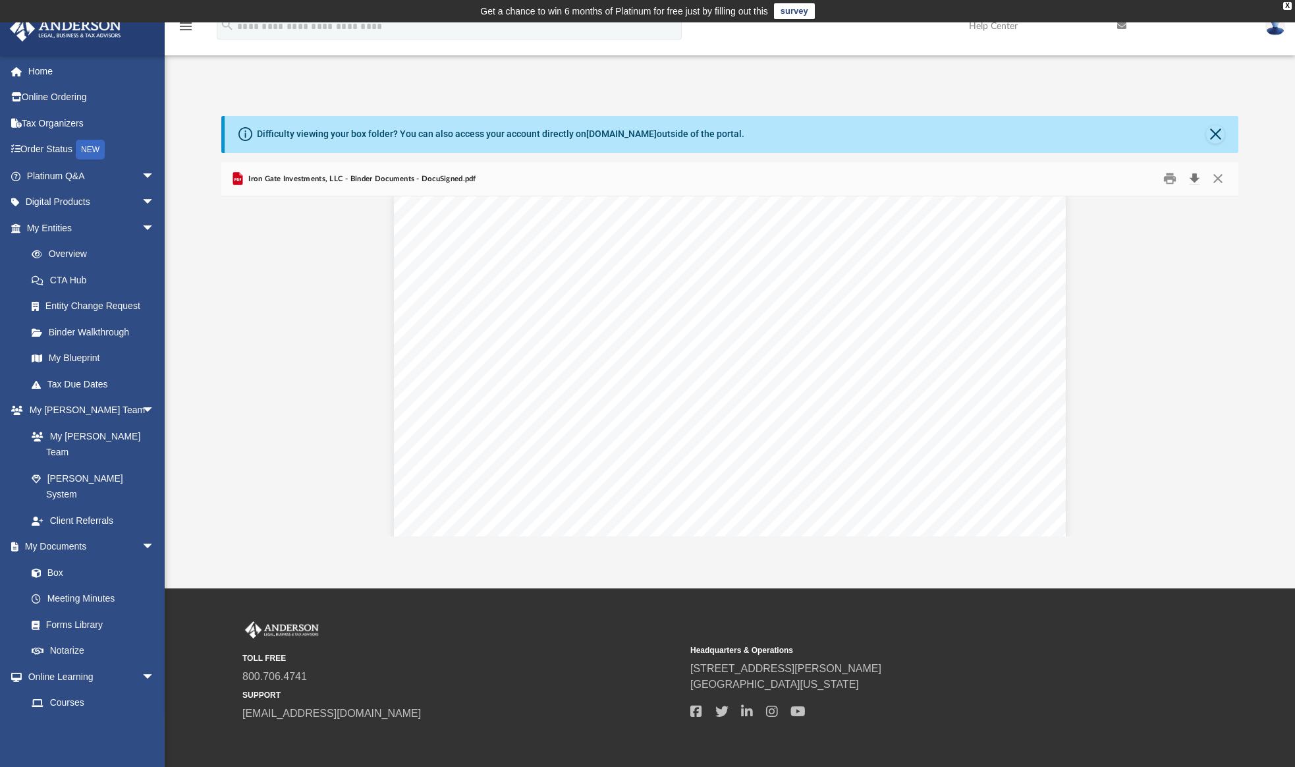
scroll to position [11559, 153]
